Goal: Transaction & Acquisition: Obtain resource

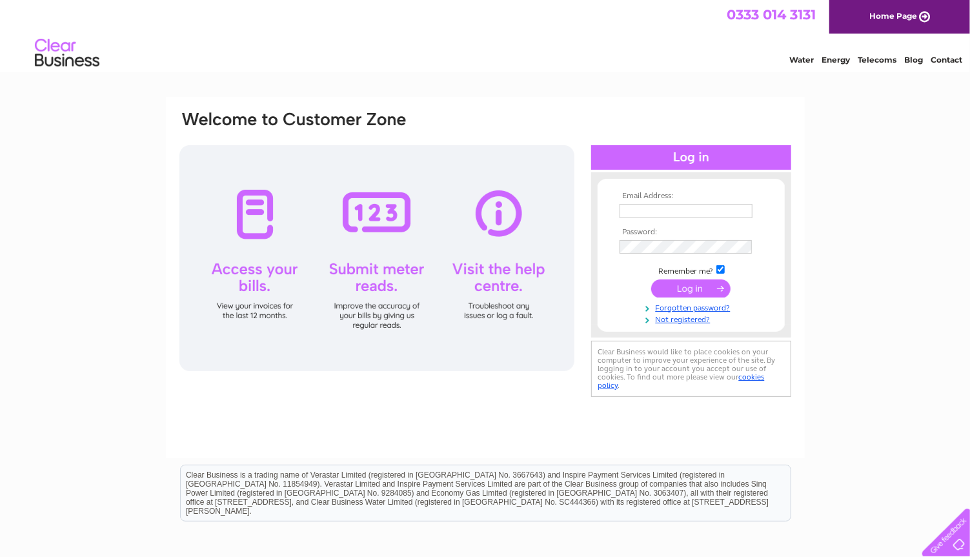
type input "[EMAIL_ADDRESS][DOMAIN_NAME]"
click at [689, 216] on input "hussamachmar@hotmail.com" at bounding box center [685, 211] width 133 height 14
click at [689, 216] on input "hussamachmar@hotmail.com" at bounding box center [686, 211] width 134 height 15
click at [745, 210] on input "hussamachmar@hotmail.com" at bounding box center [686, 211] width 134 height 15
drag, startPoint x: 745, startPoint y: 210, endPoint x: 594, endPoint y: 173, distance: 155.4
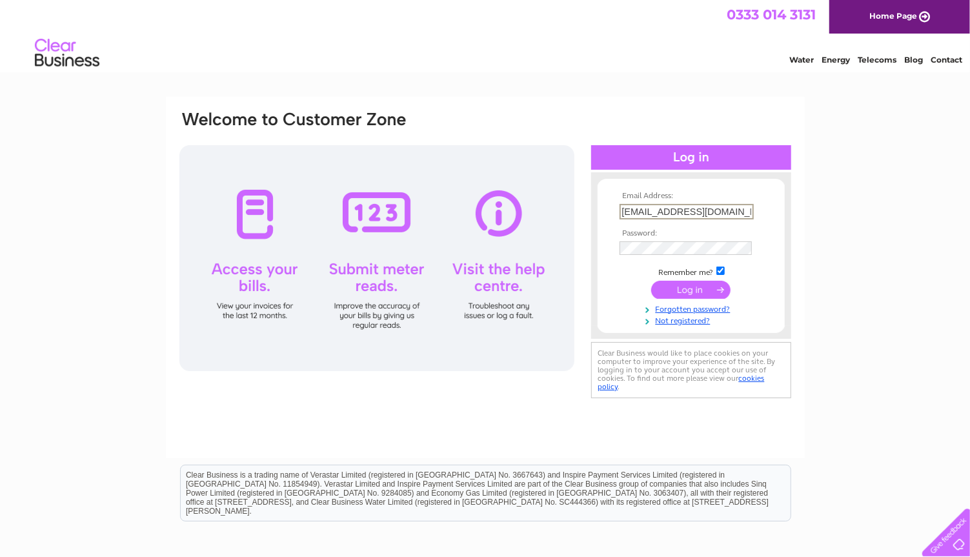
click at [594, 173] on div "Email Address: hussamachmar@hotmail.com Password:" at bounding box center [691, 255] width 200 height 166
click at [594, 173] on div at bounding box center [691, 178] width 200 height 13
click at [683, 280] on input "submit" at bounding box center [690, 288] width 79 height 18
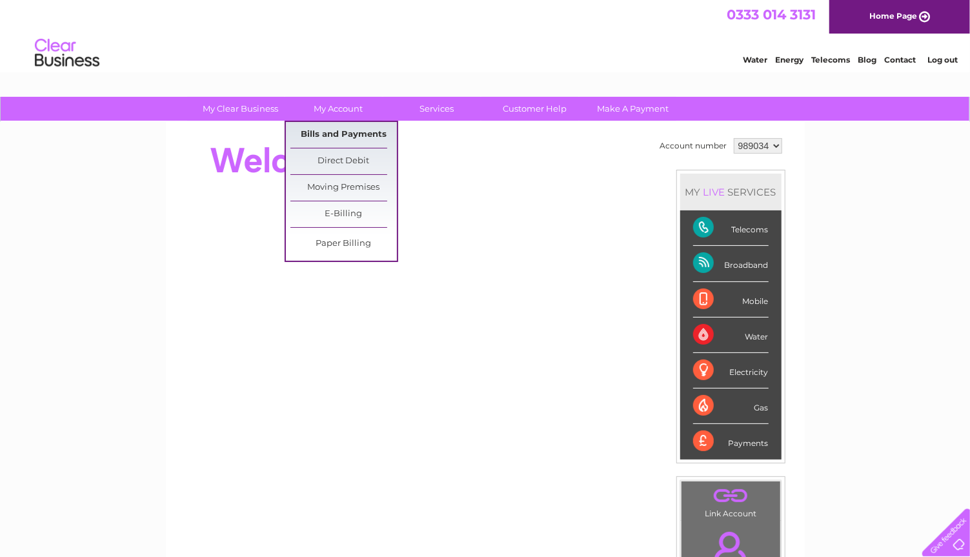
click at [345, 143] on link "Bills and Payments" at bounding box center [343, 135] width 106 height 26
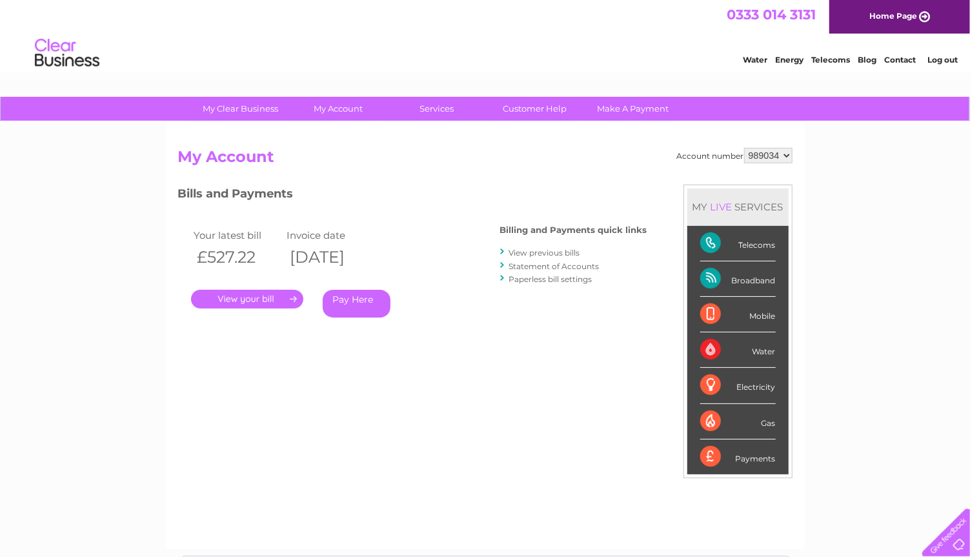
click at [527, 250] on link "View previous bills" at bounding box center [544, 253] width 71 height 10
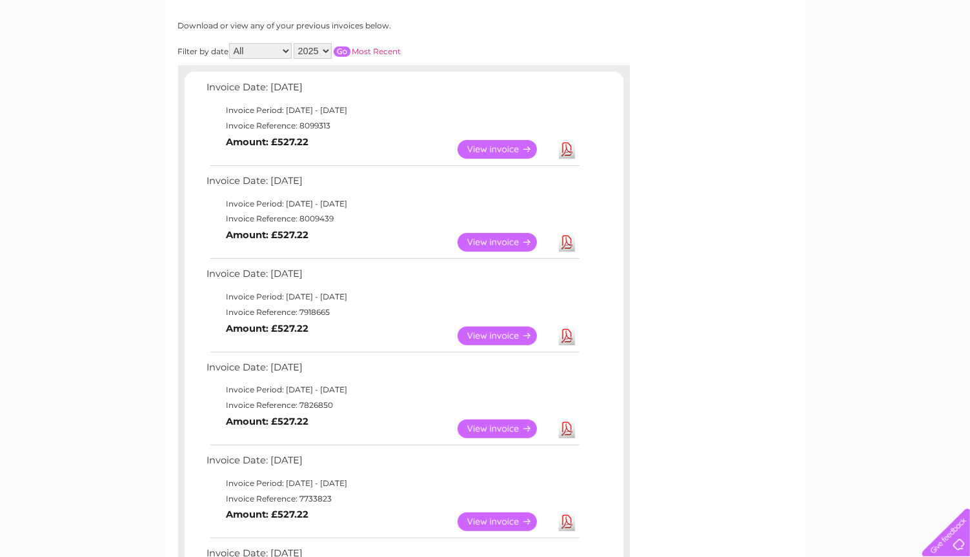
scroll to position [161, 0]
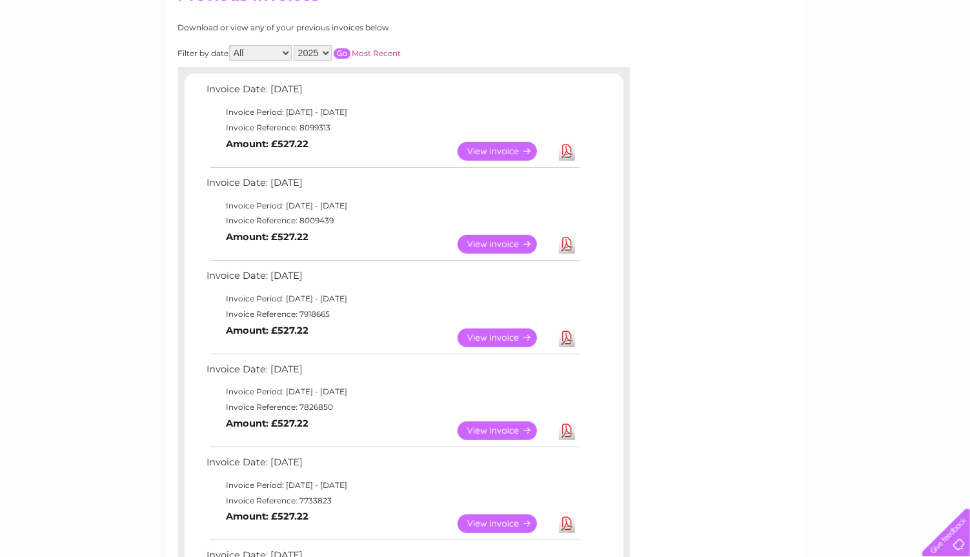
click at [504, 429] on link "View" at bounding box center [504, 430] width 95 height 19
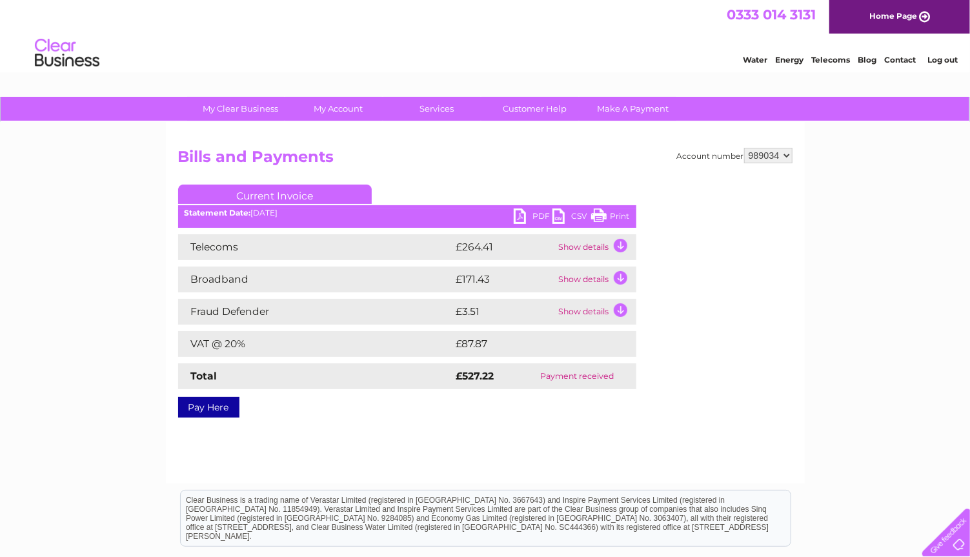
click at [528, 215] on link "PDF" at bounding box center [533, 217] width 39 height 19
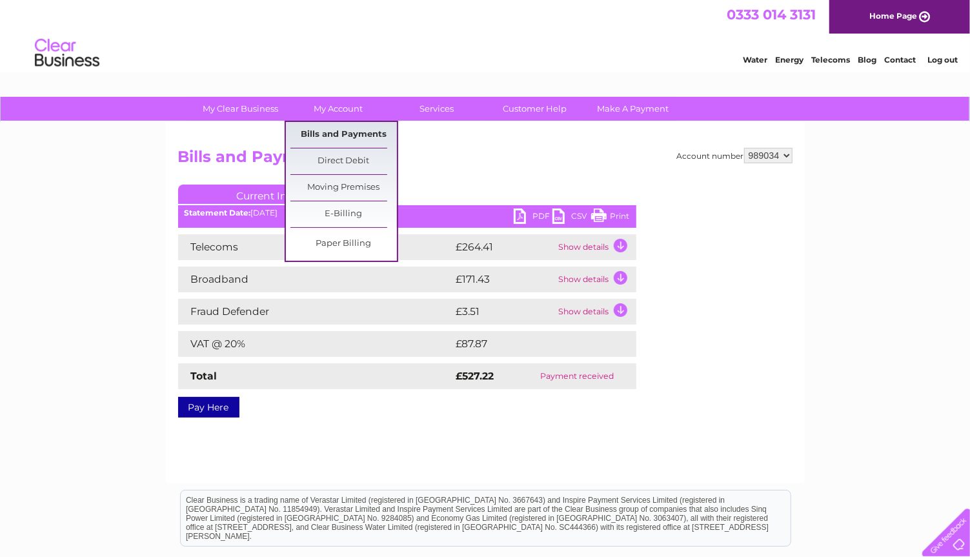
click at [350, 137] on link "Bills and Payments" at bounding box center [343, 135] width 106 height 26
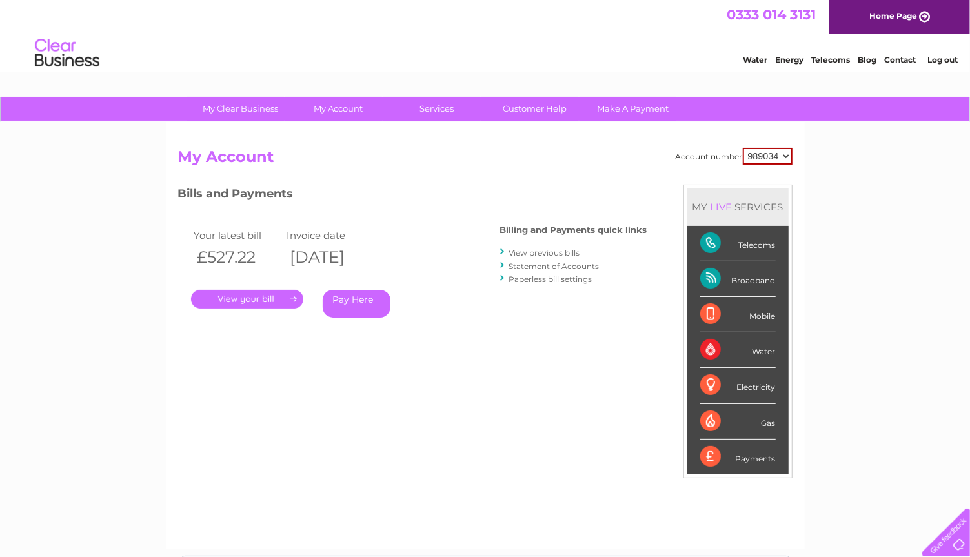
click at [524, 251] on link "View previous bills" at bounding box center [544, 253] width 71 height 10
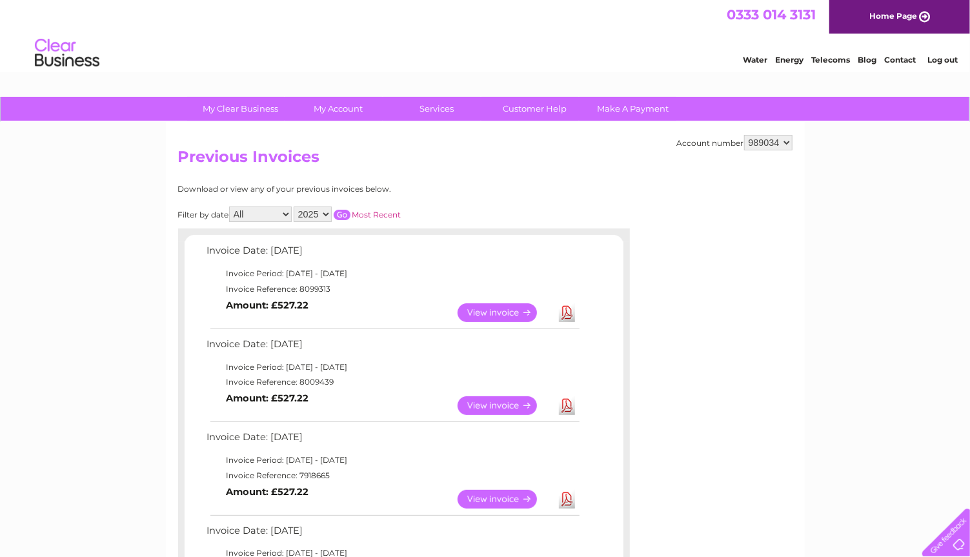
click at [490, 494] on link "View" at bounding box center [504, 499] width 95 height 19
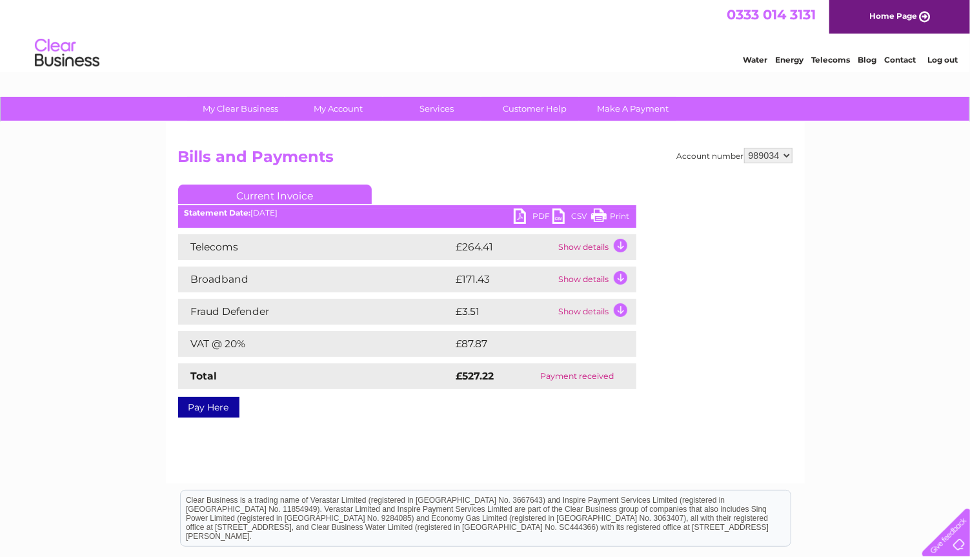
click at [534, 211] on link "PDF" at bounding box center [533, 217] width 39 height 19
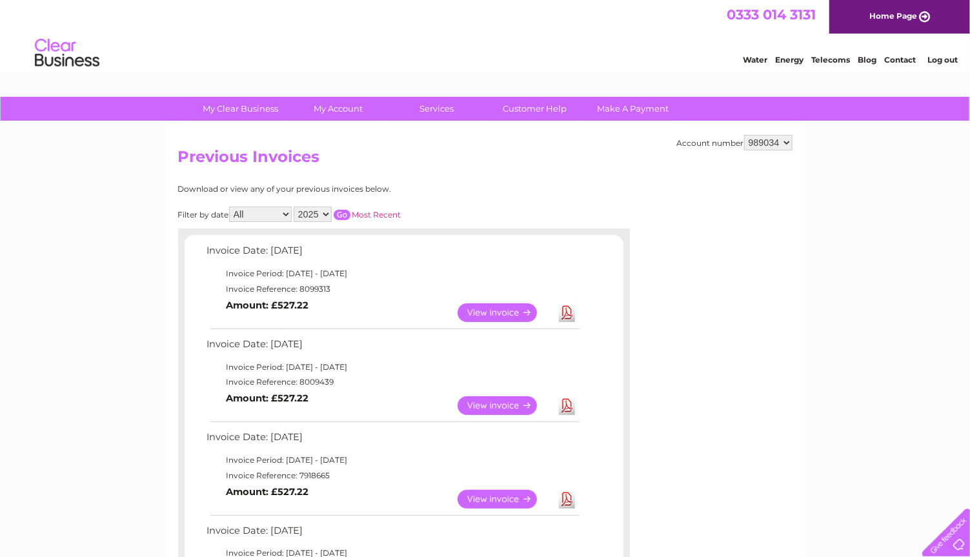
click at [497, 405] on link "View" at bounding box center [504, 405] width 95 height 19
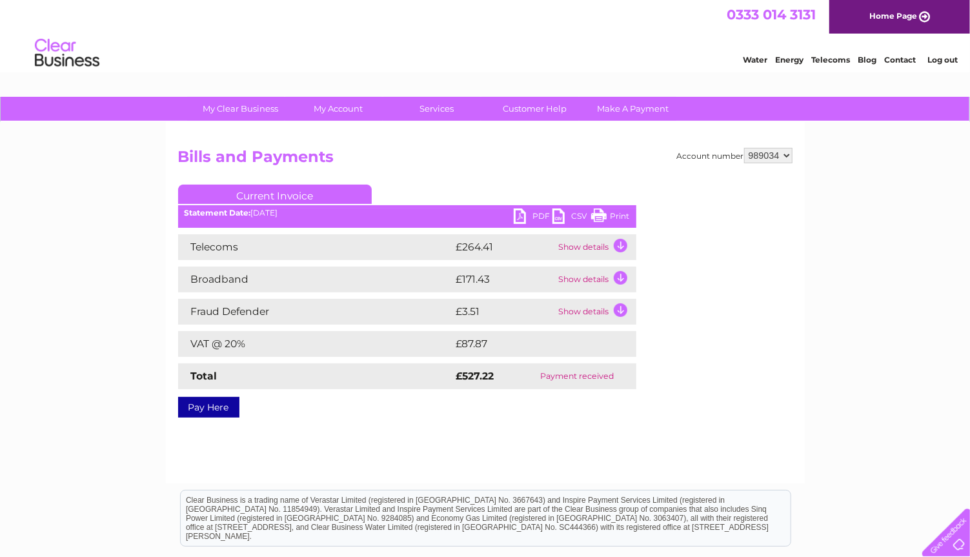
click at [529, 219] on link "PDF" at bounding box center [533, 217] width 39 height 19
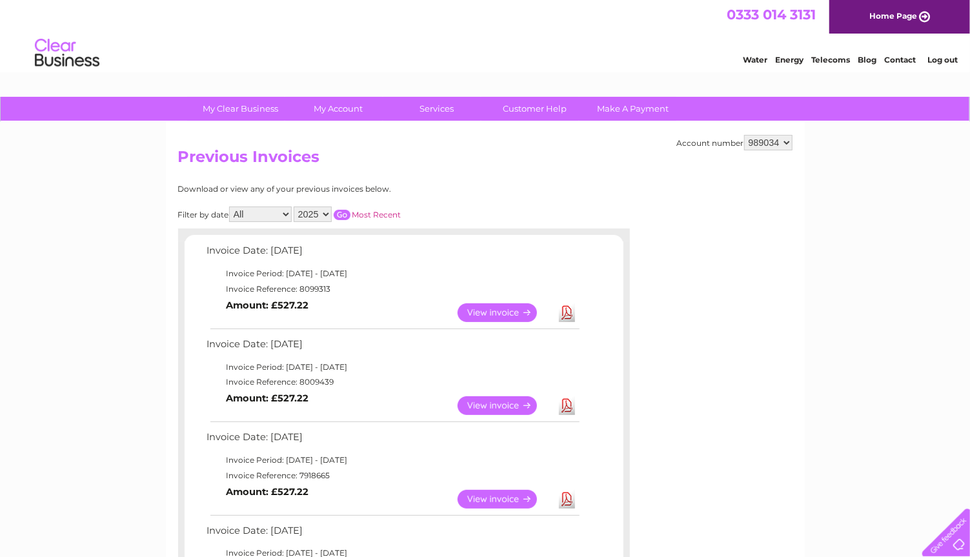
click at [486, 309] on link "View" at bounding box center [504, 312] width 95 height 19
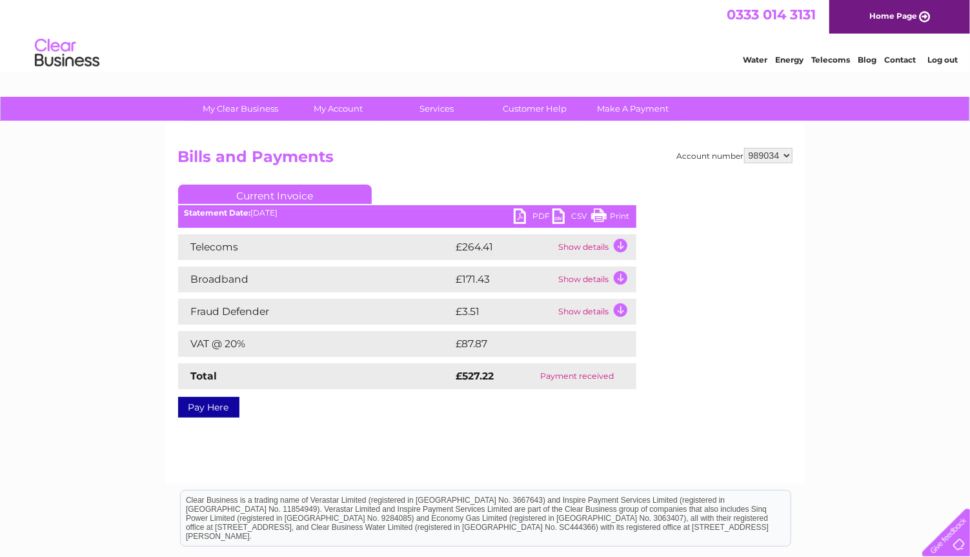
click at [528, 217] on link "PDF" at bounding box center [533, 217] width 39 height 19
click at [937, 63] on link "Log out" at bounding box center [942, 60] width 30 height 10
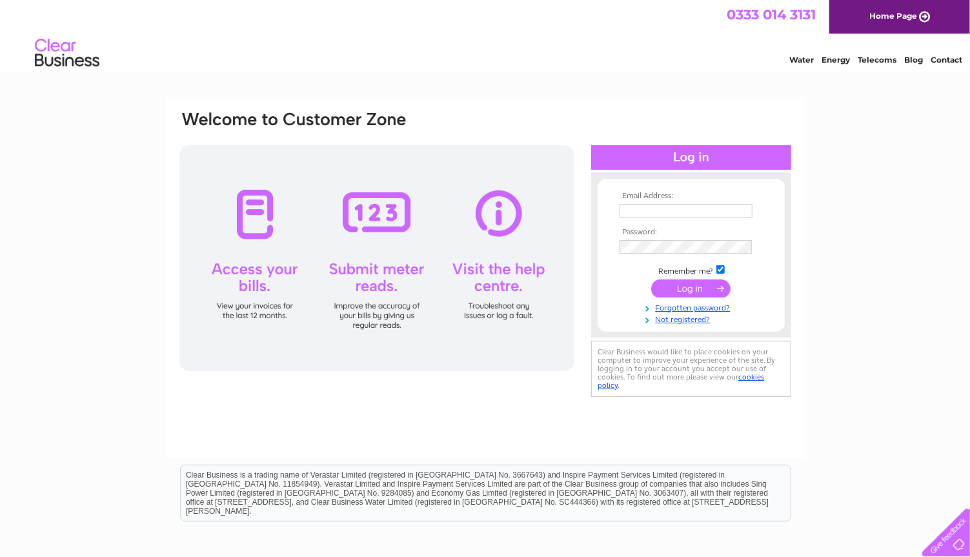
type input "[EMAIL_ADDRESS][DOMAIN_NAME]"
drag, startPoint x: 749, startPoint y: 210, endPoint x: 605, endPoint y: 219, distance: 144.2
click at [605, 219] on form "Email Address: [EMAIL_ADDRESS][DOMAIN_NAME] Password:" at bounding box center [690, 259] width 187 height 134
